Goal: Task Accomplishment & Management: Manage account settings

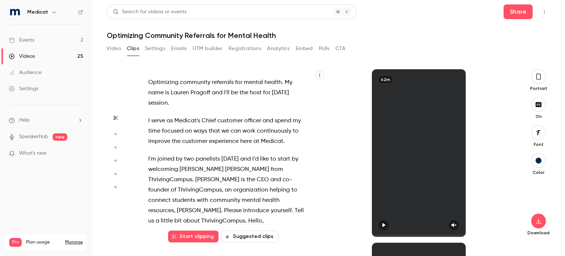
click at [46, 38] on link "Events 2" at bounding box center [46, 40] width 92 height 16
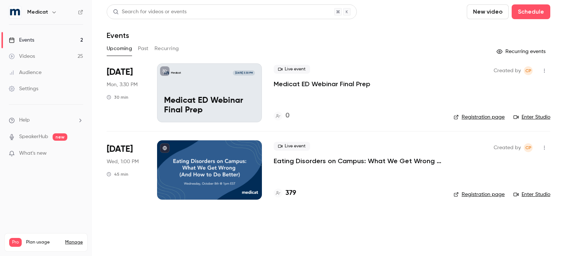
click at [290, 193] on h4 "379" at bounding box center [291, 193] width 11 height 10
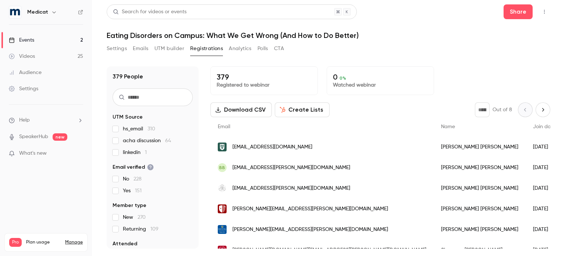
click at [116, 47] on button "Settings" at bounding box center [117, 49] width 20 height 12
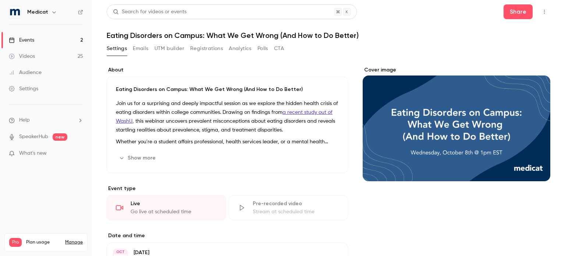
click at [137, 158] on button "Show more" at bounding box center [138, 158] width 44 height 12
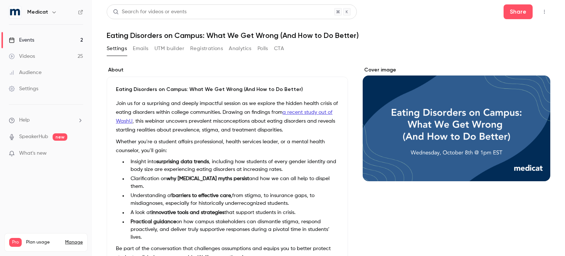
drag, startPoint x: 262, startPoint y: 158, endPoint x: 88, endPoint y: 73, distance: 193.4
click at [88, 73] on div "Medicat Events 2 Videos 25 Audience Settings Help SpeakerHub new What's new Pro…" at bounding box center [282, 128] width 565 height 256
click at [158, 123] on p "Join us for a surprising and deeply impactful session as we explore the hidden …" at bounding box center [227, 116] width 223 height 35
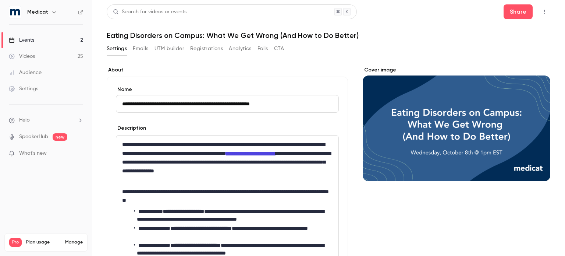
click at [146, 148] on p "**********" at bounding box center [226, 162] width 208 height 44
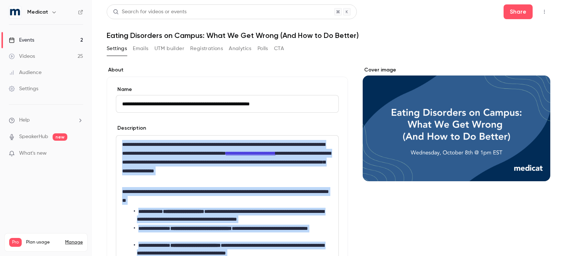
click at [212, 179] on p "**********" at bounding box center [226, 162] width 208 height 44
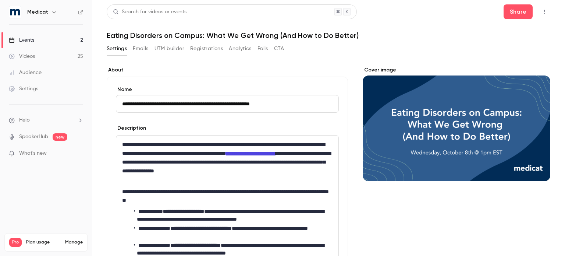
click at [177, 52] on button "UTM builder" at bounding box center [170, 49] width 30 height 12
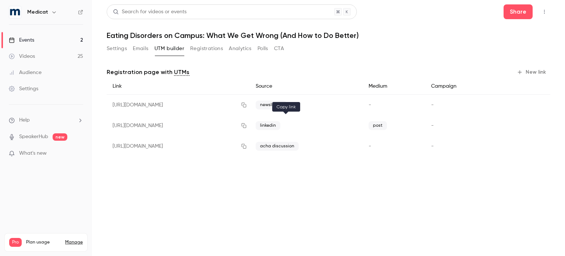
click at [247, 126] on icon "button" at bounding box center [244, 125] width 6 height 5
